Goal: Book appointment/travel/reservation

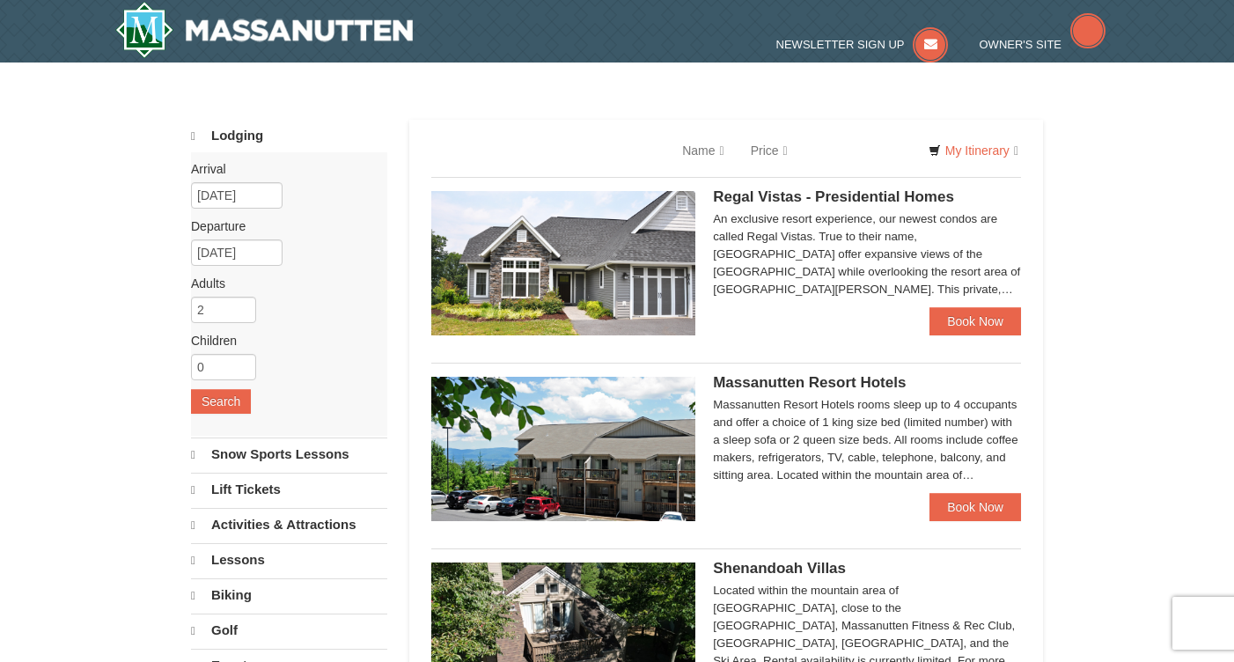
select select "10"
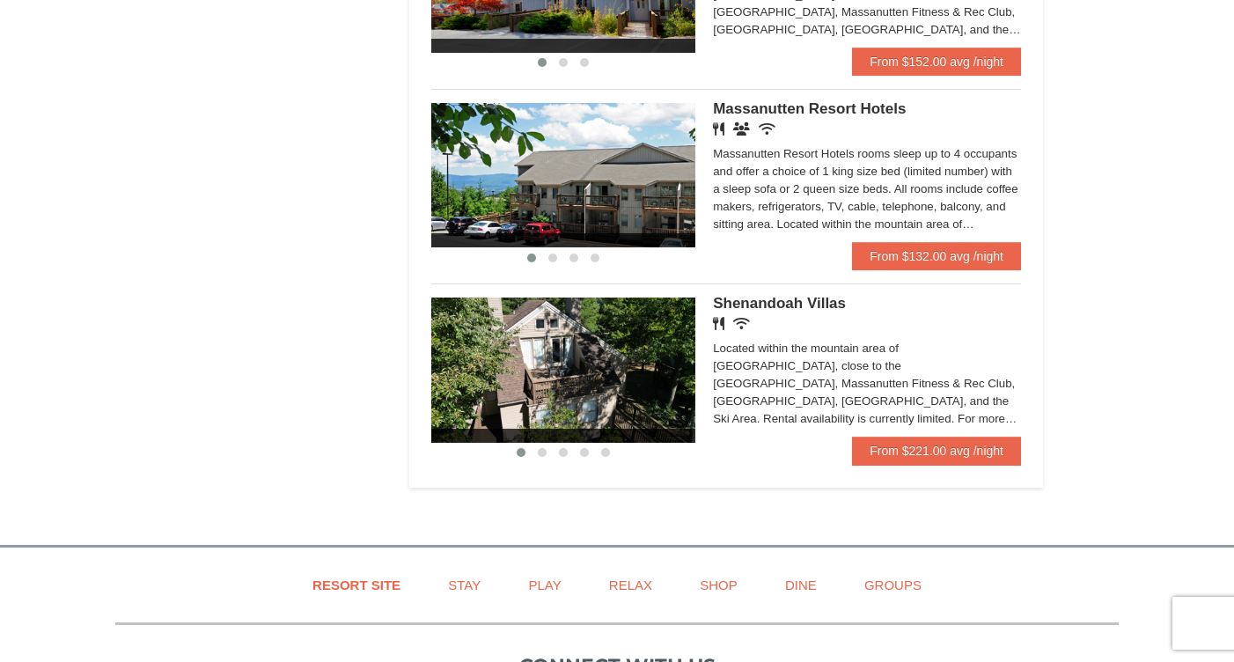
scroll to position [1084, 0]
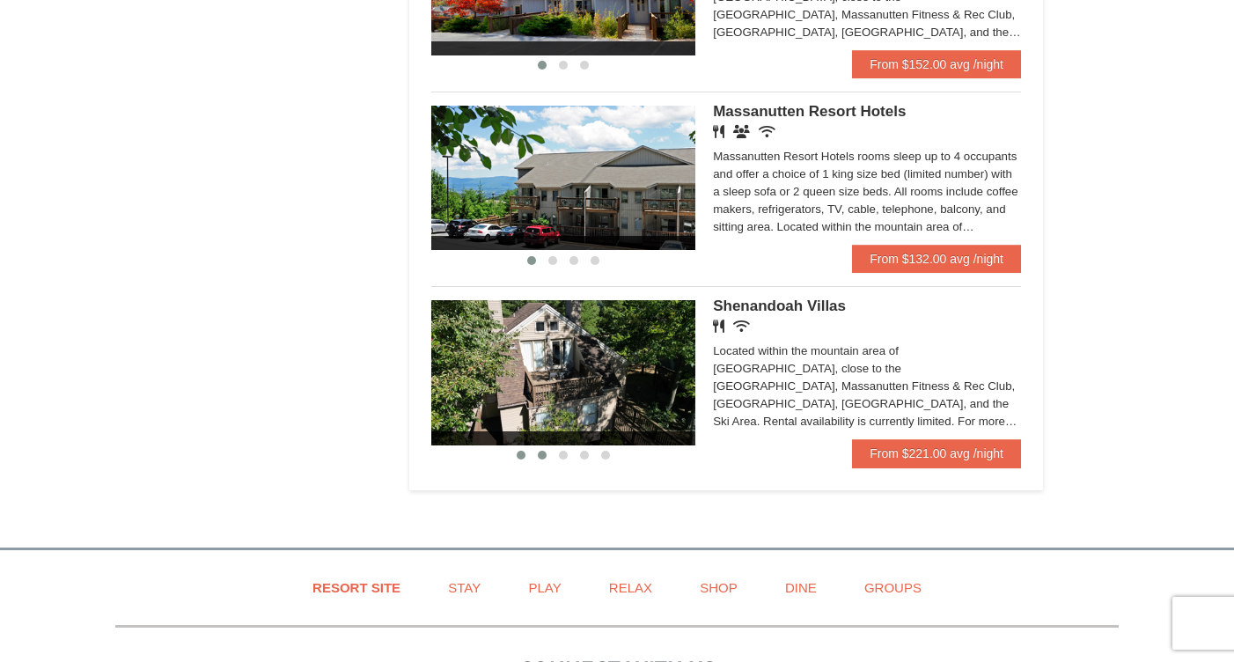
click at [542, 452] on span at bounding box center [542, 455] width 9 height 9
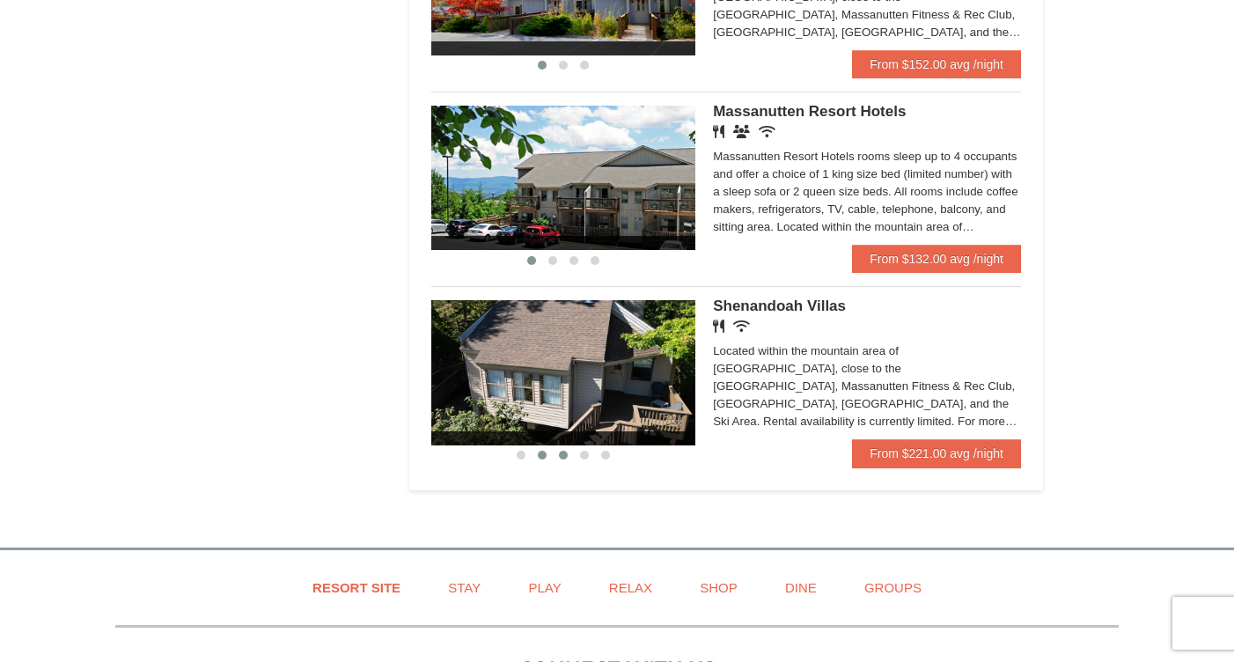
click at [563, 453] on span at bounding box center [563, 455] width 9 height 9
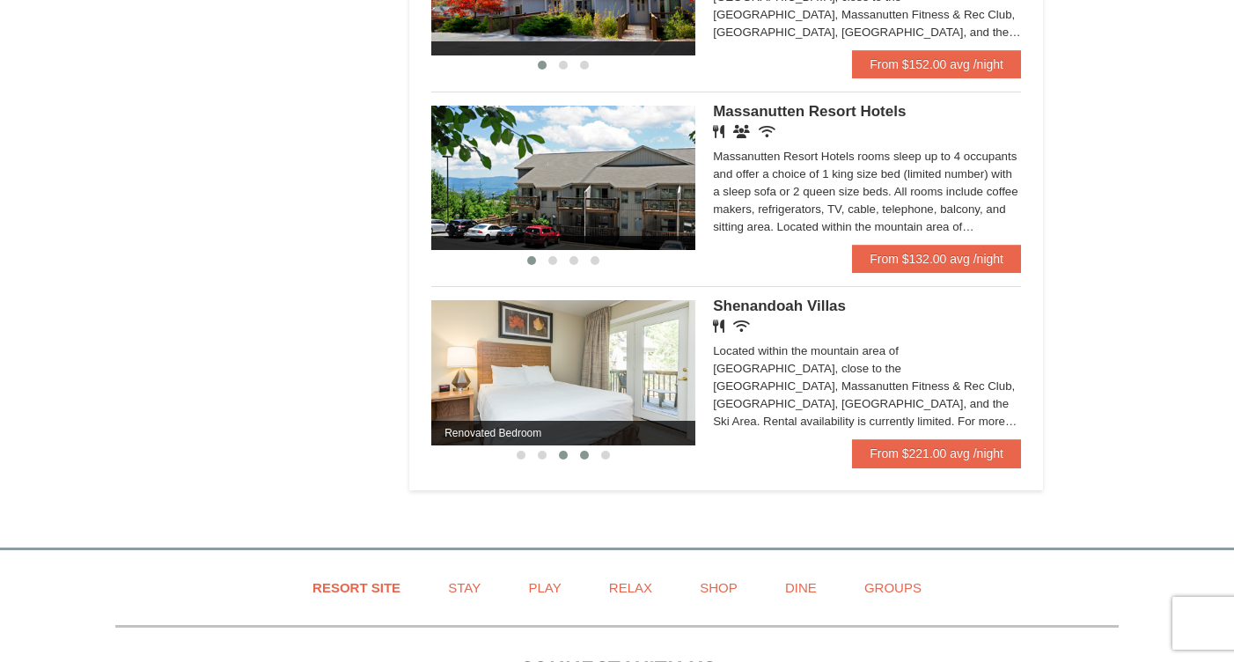
click at [579, 453] on button at bounding box center [584, 455] width 21 height 18
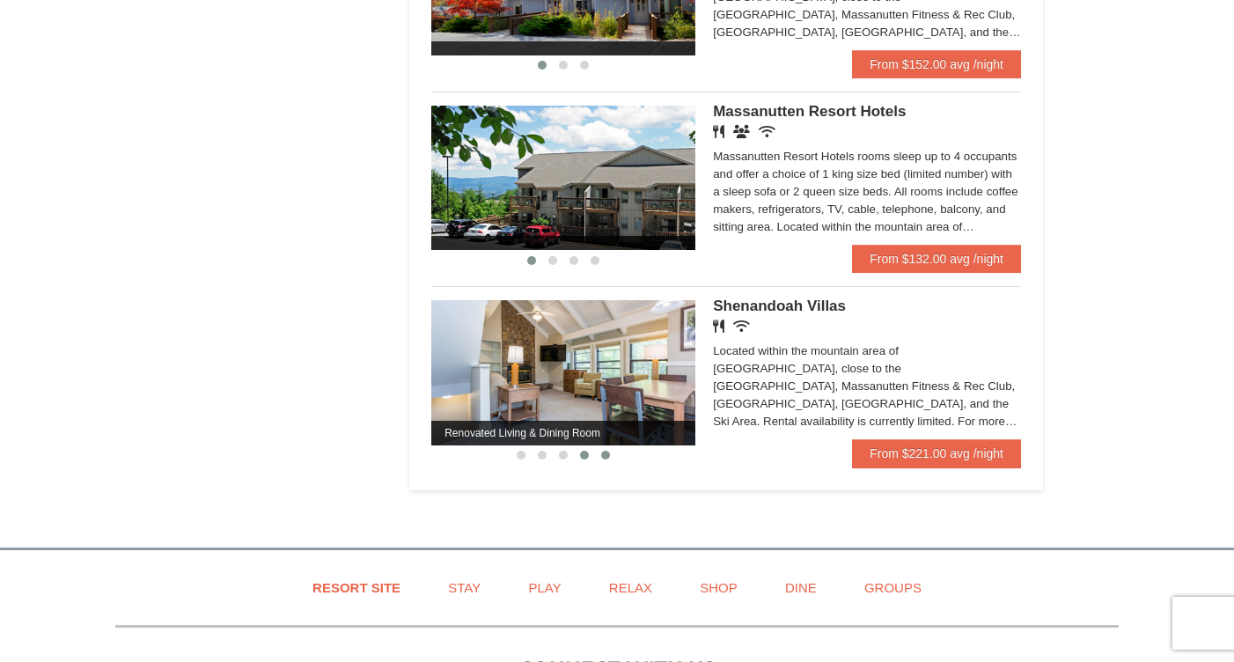
click at [600, 452] on button at bounding box center [605, 455] width 21 height 18
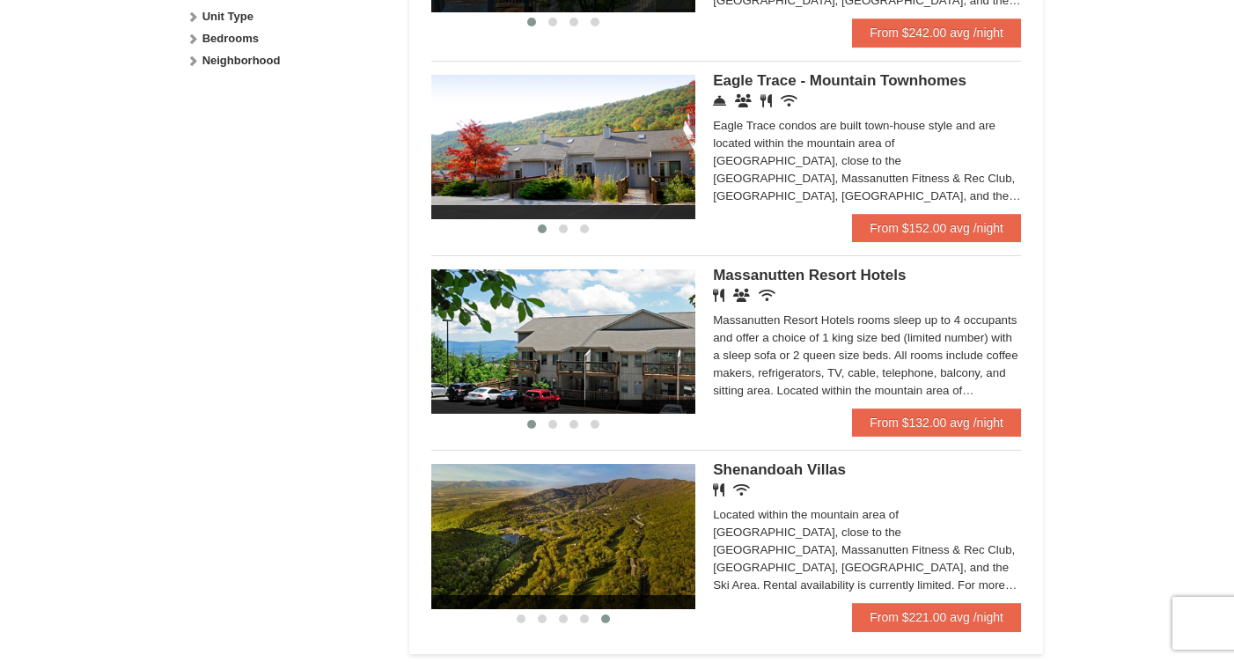
scroll to position [903, 0]
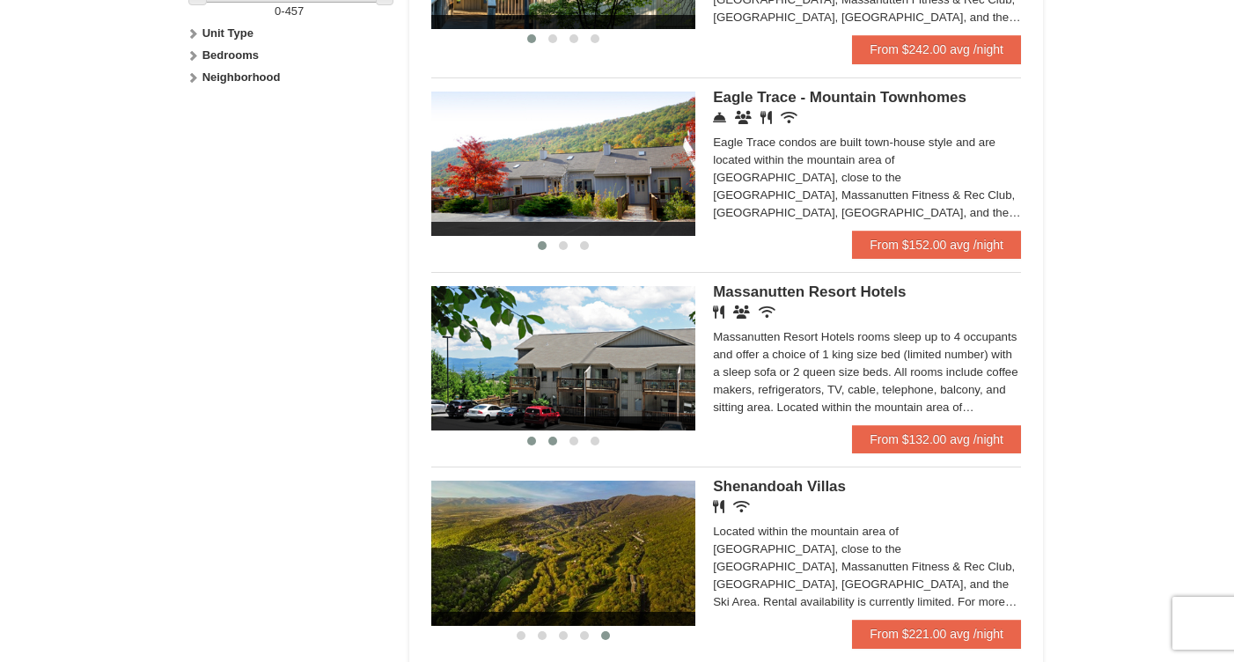
click at [554, 437] on span at bounding box center [553, 441] width 9 height 9
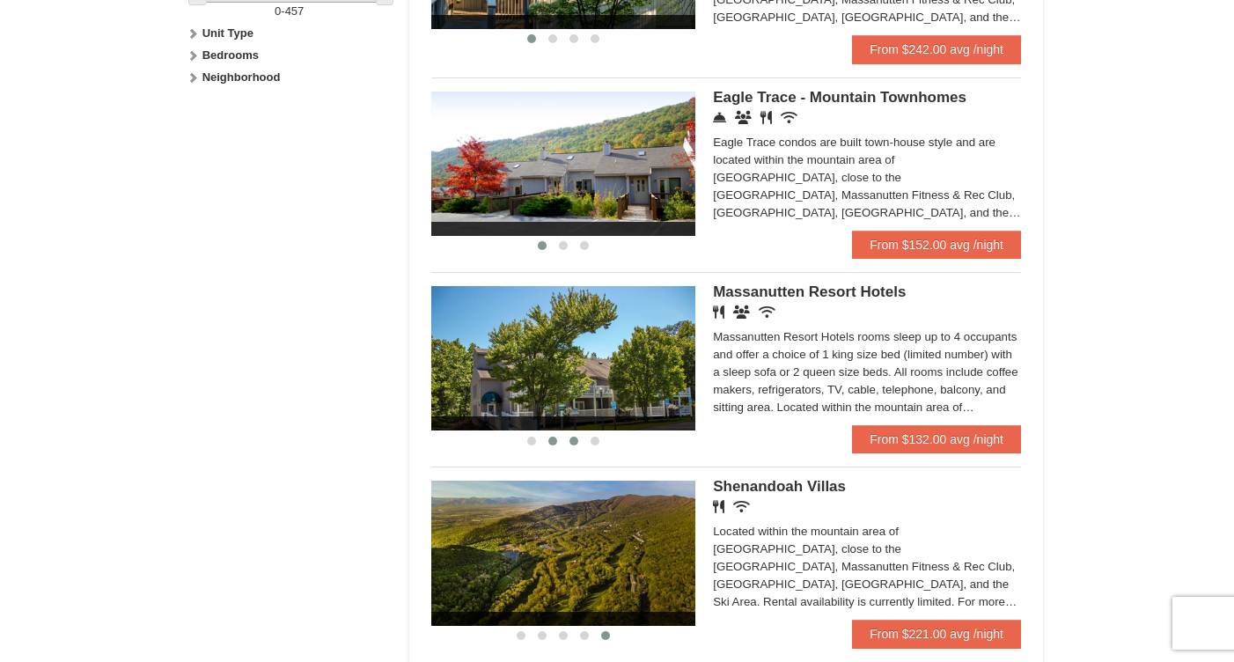
click at [573, 438] on span at bounding box center [574, 441] width 9 height 9
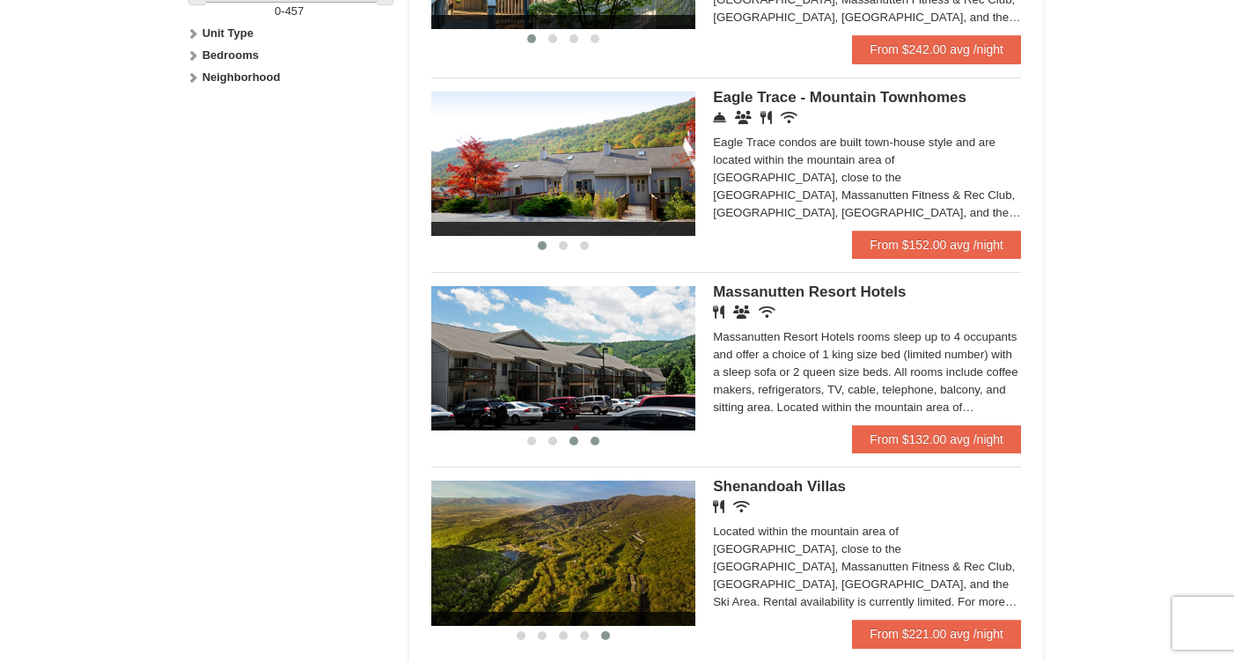
click at [593, 439] on span at bounding box center [595, 441] width 9 height 9
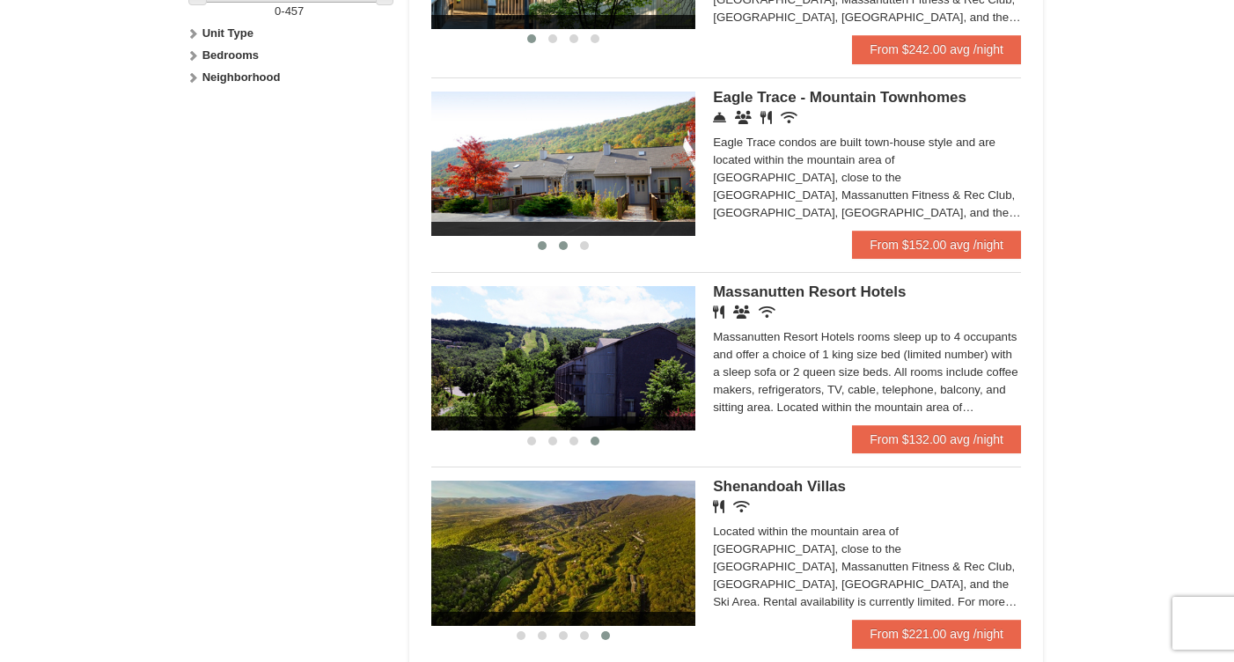
click at [566, 245] on span at bounding box center [563, 245] width 9 height 9
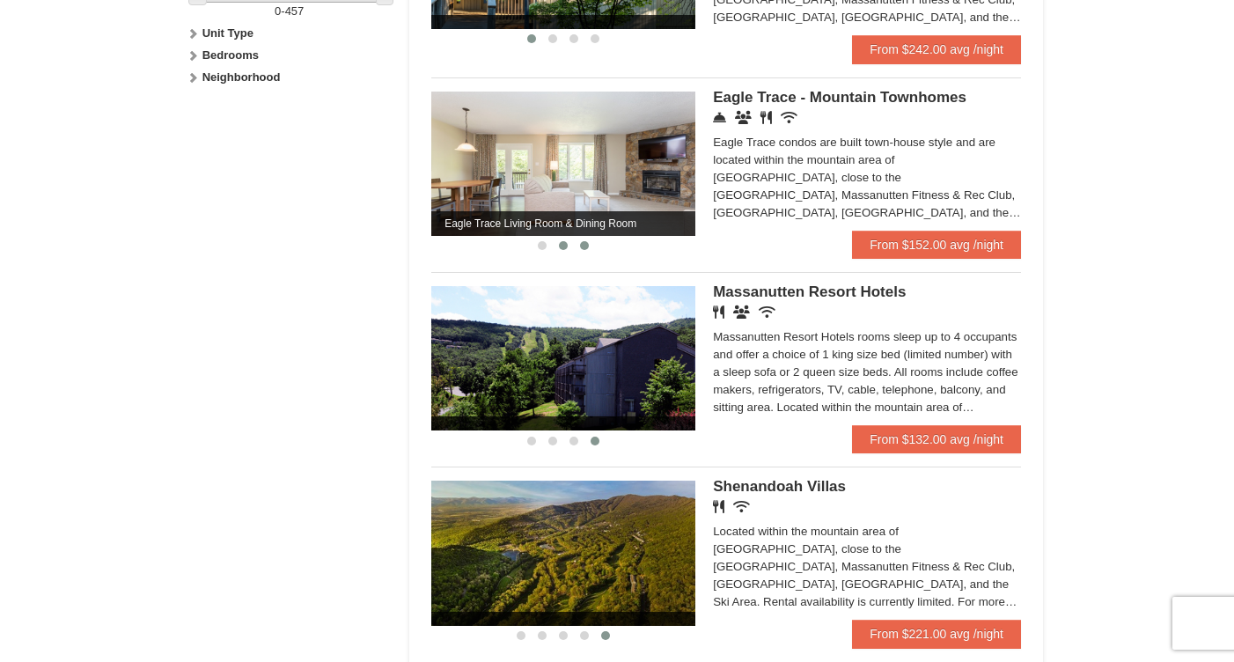
click at [586, 247] on span at bounding box center [584, 245] width 9 height 9
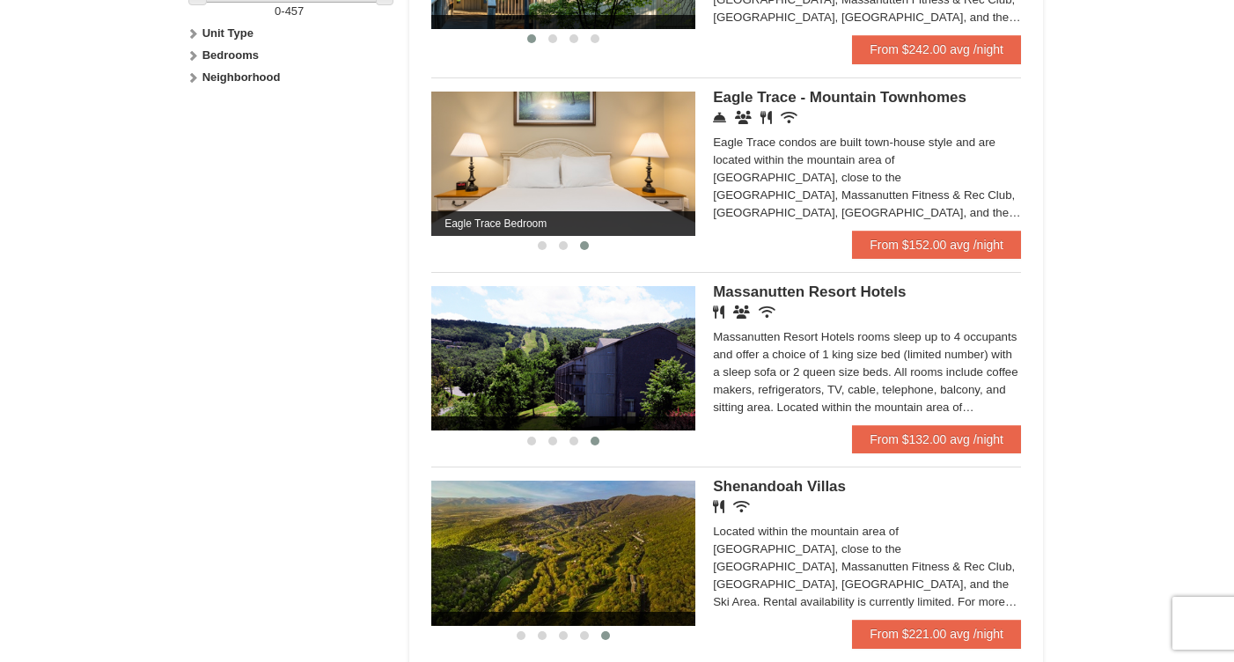
click at [801, 138] on div "Eagle Trace condos are built town-house style and are located within the mounta…" at bounding box center [867, 178] width 308 height 88
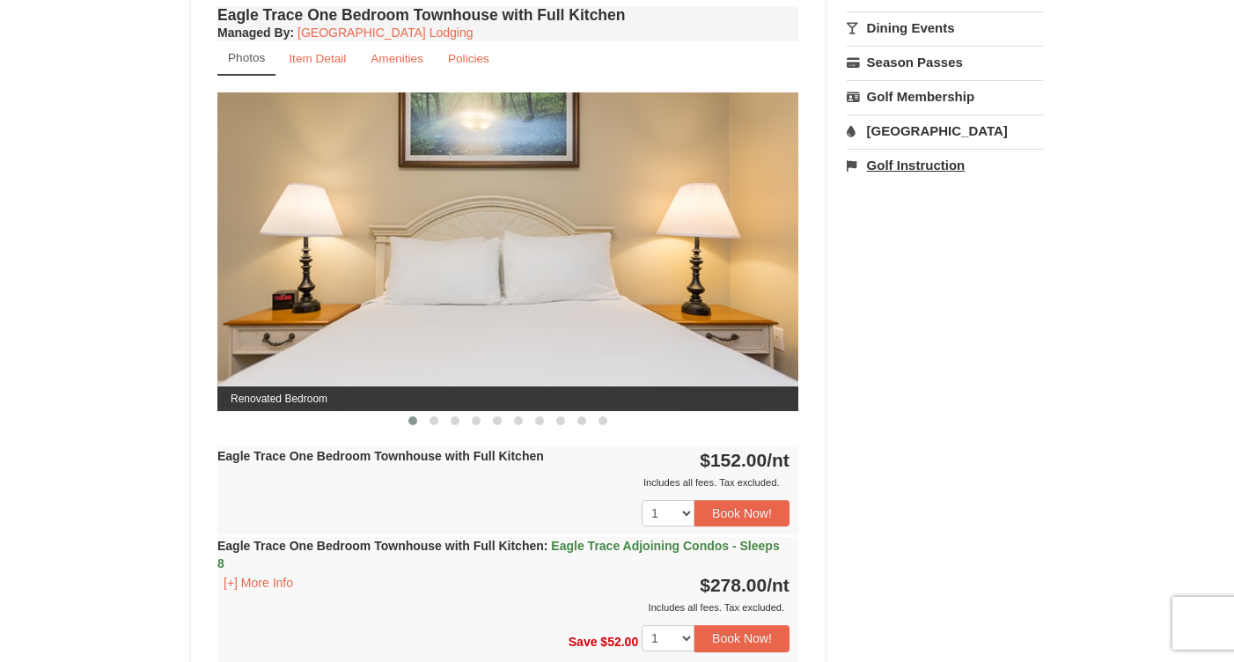
scroll to position [659, 0]
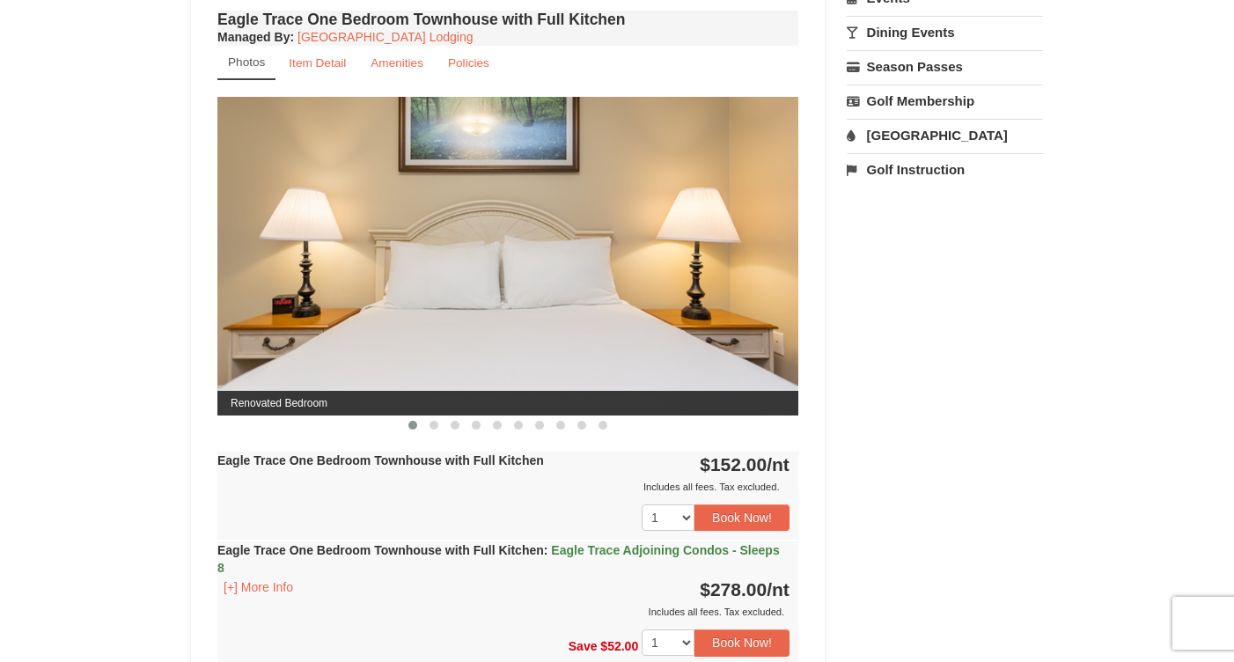
click at [718, 226] on img at bounding box center [507, 256] width 581 height 318
click at [440, 428] on button at bounding box center [434, 425] width 21 height 18
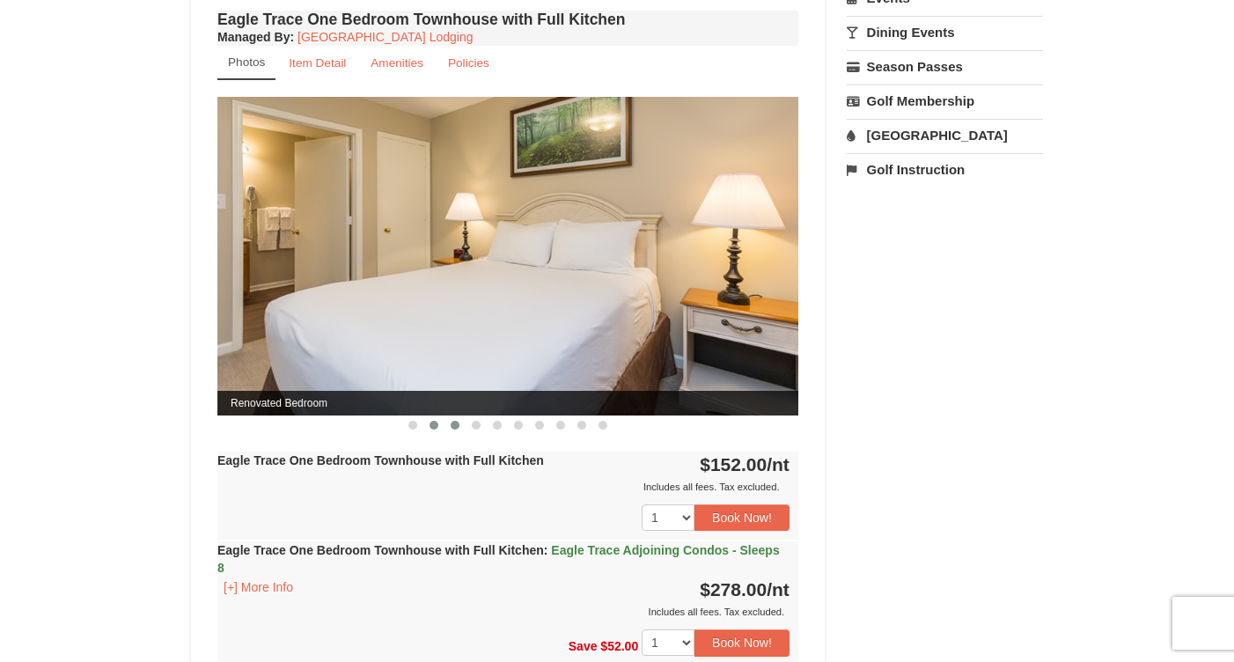
click at [455, 429] on span at bounding box center [455, 425] width 9 height 9
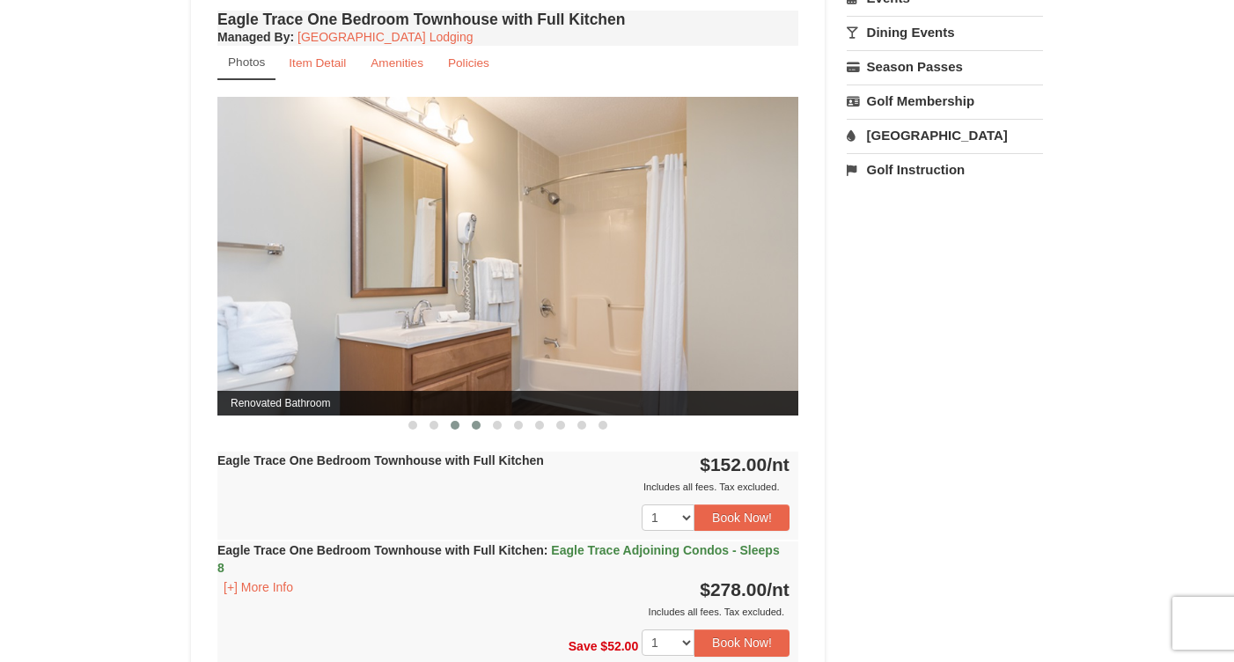
click at [471, 429] on button at bounding box center [476, 425] width 21 height 18
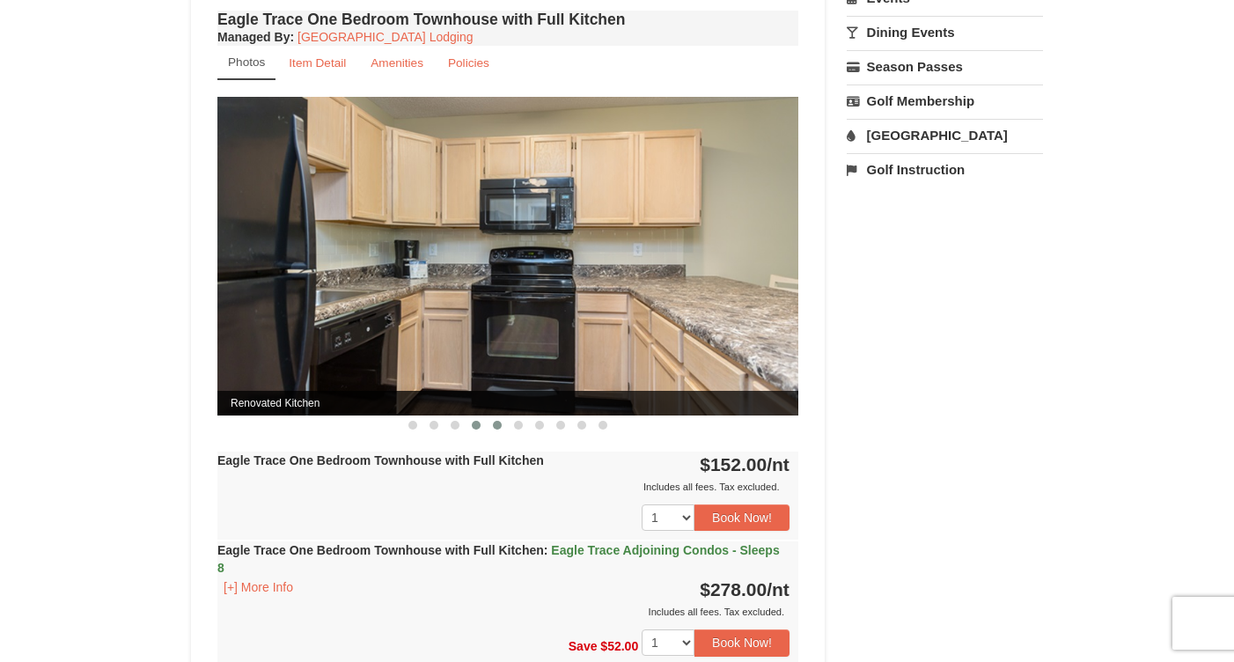
click at [496, 427] on span at bounding box center [497, 425] width 9 height 9
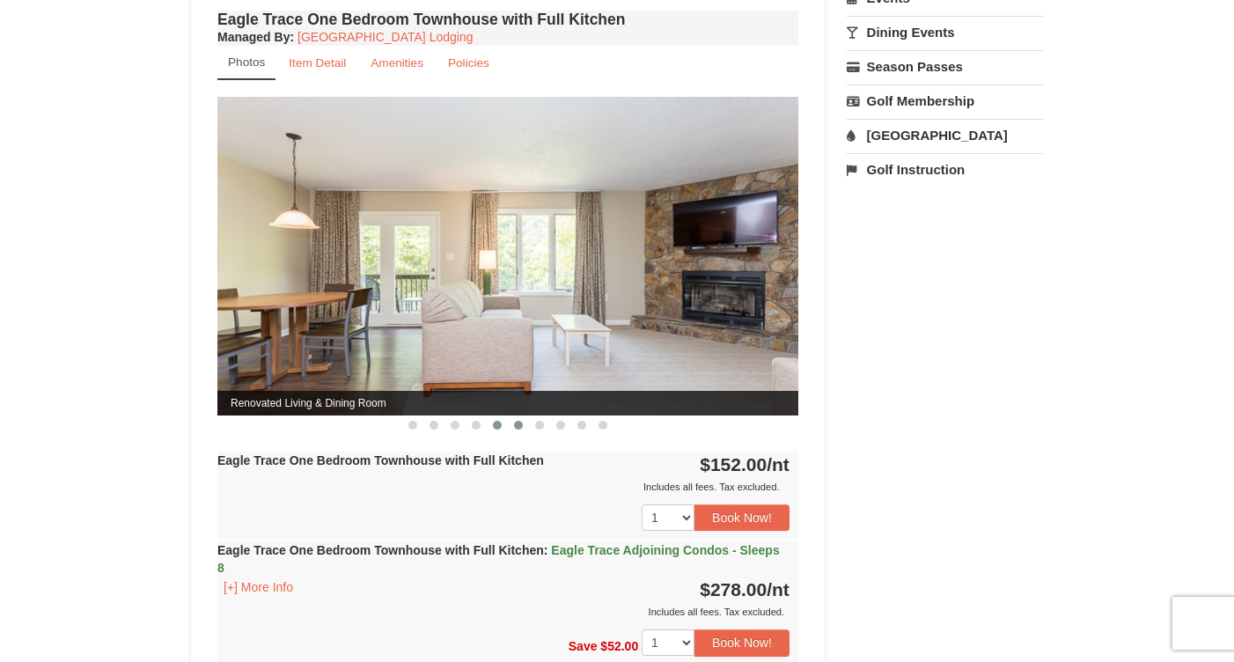
click at [516, 429] on span at bounding box center [518, 425] width 9 height 9
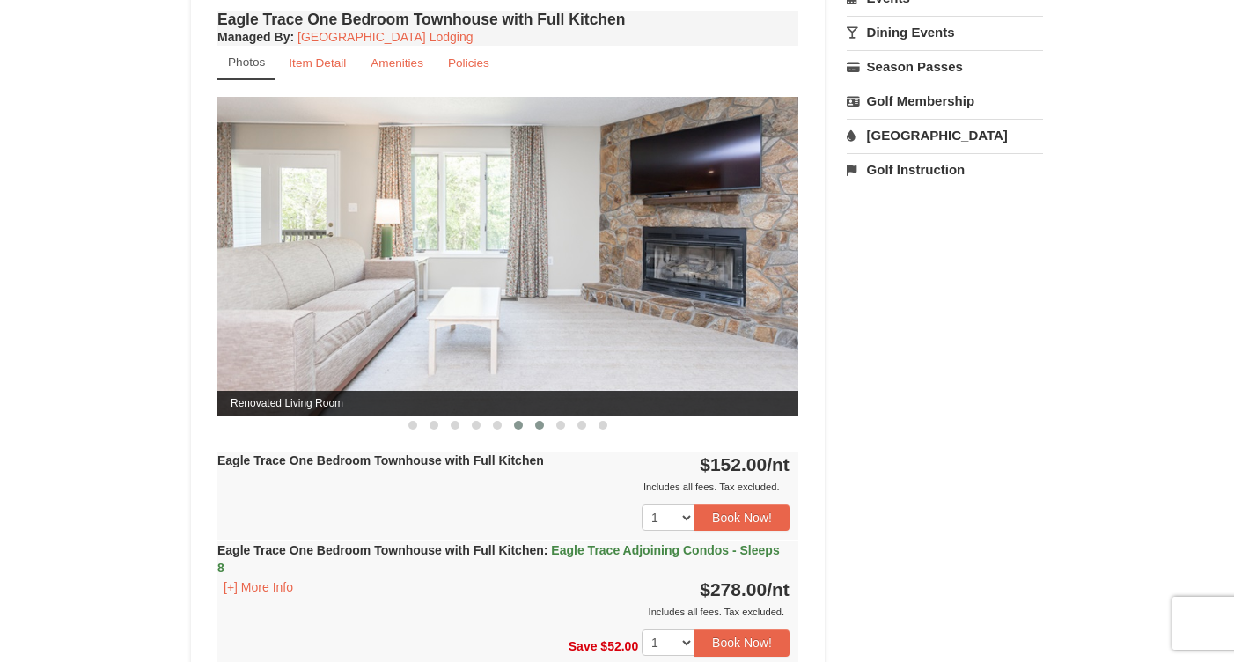
click at [531, 431] on button at bounding box center [539, 425] width 21 height 18
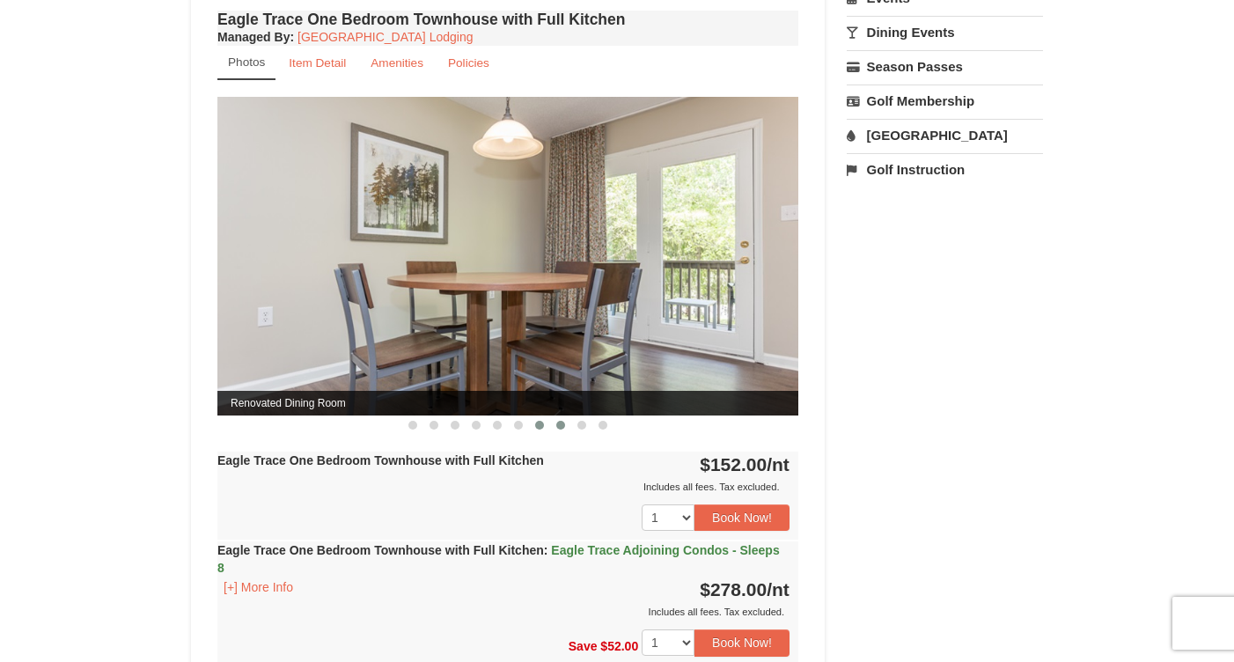
click at [557, 426] on span at bounding box center [560, 425] width 9 height 9
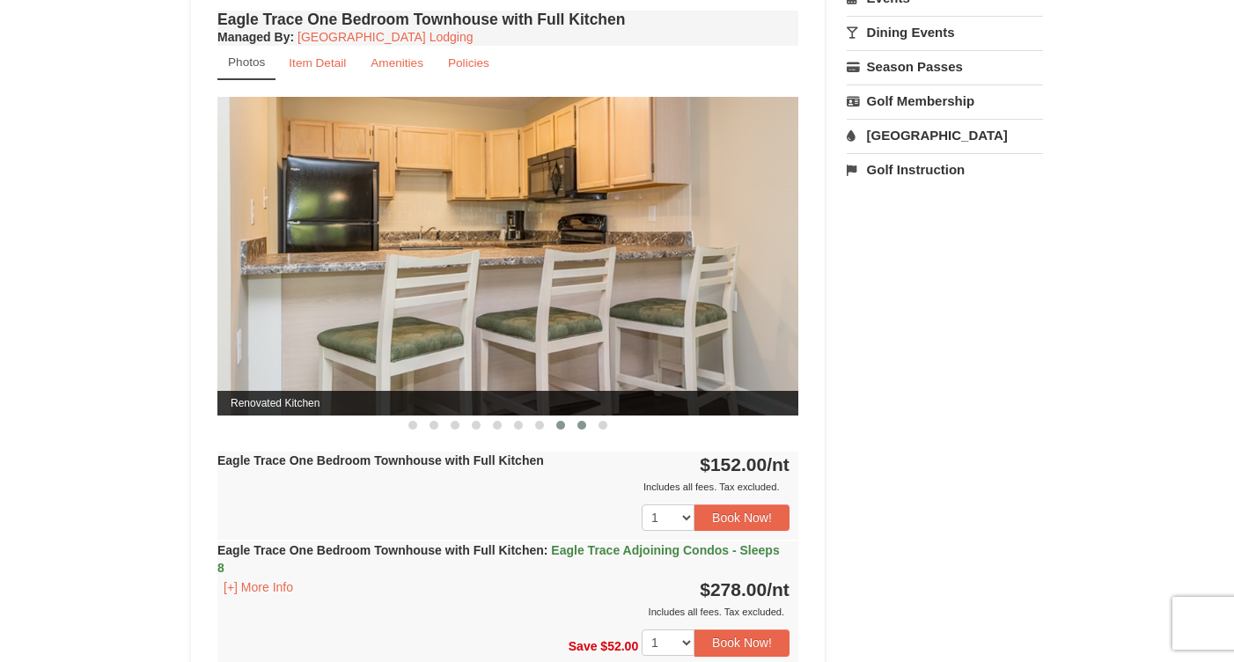
click at [581, 424] on span at bounding box center [582, 425] width 9 height 9
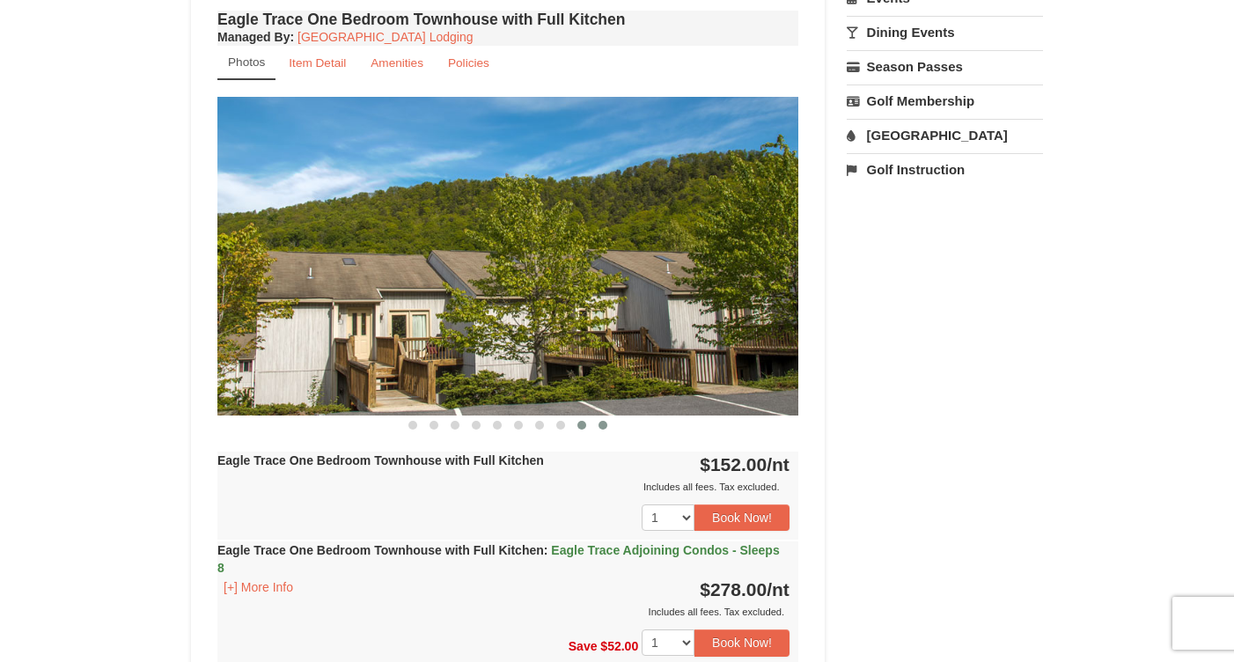
click at [599, 425] on span at bounding box center [603, 425] width 9 height 9
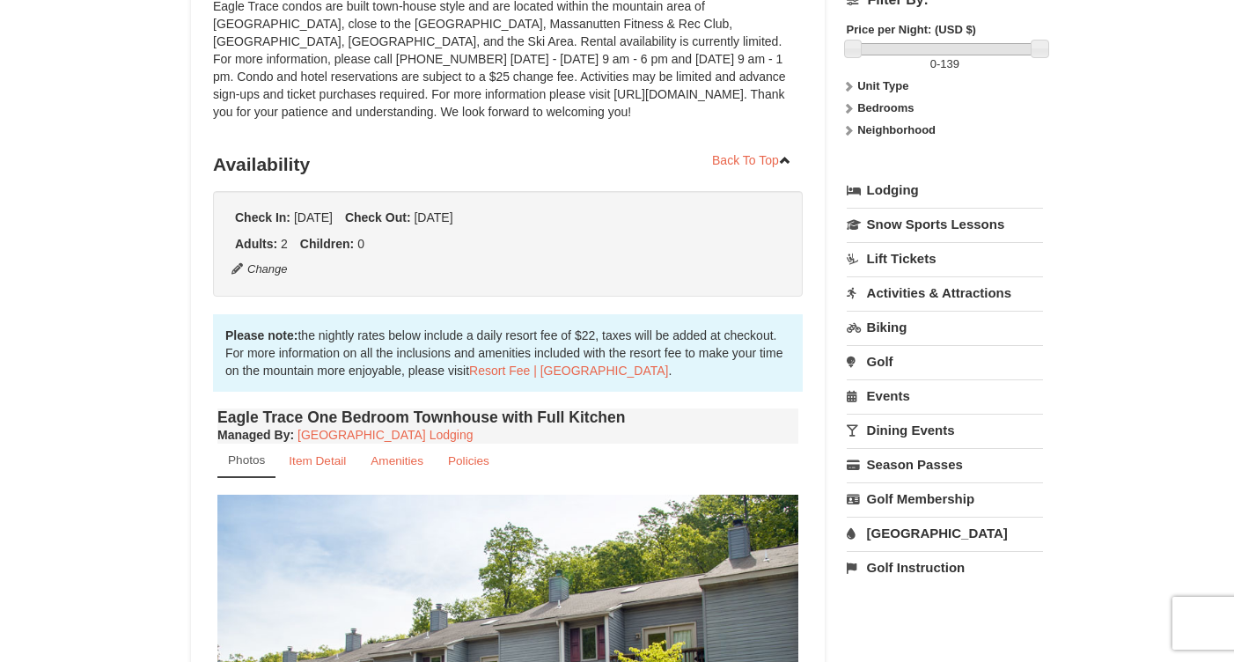
scroll to position [0, 0]
